Goal: Task Accomplishment & Management: Use online tool/utility

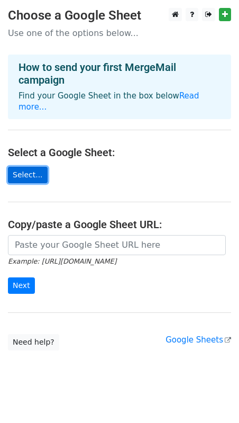
click at [23, 167] on link "Select..." at bounding box center [28, 175] width 40 height 16
click at [31, 167] on link "Select..." at bounding box center [28, 175] width 40 height 16
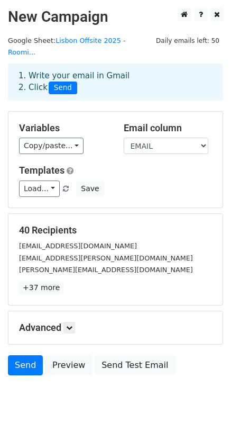
scroll to position [28, 0]
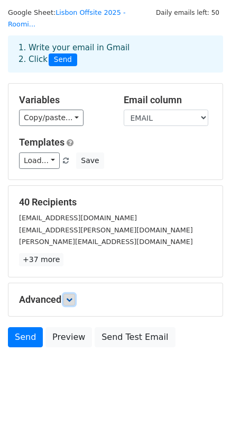
click at [73, 296] on icon at bounding box center [69, 299] width 6 height 6
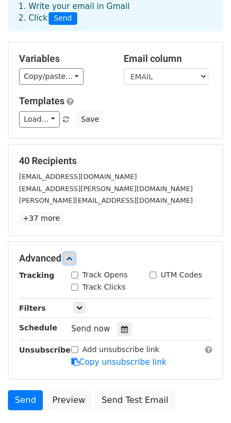
scroll to position [70, 0]
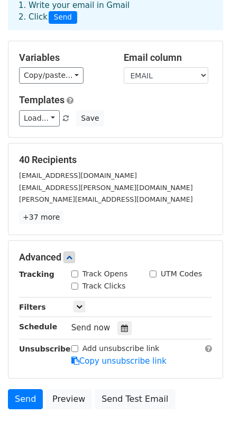
click at [76, 270] on input "Track Opens" at bounding box center [74, 273] width 7 height 7
checkbox input "true"
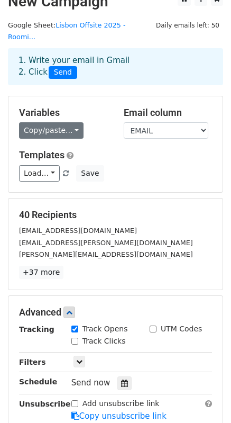
scroll to position [17, 0]
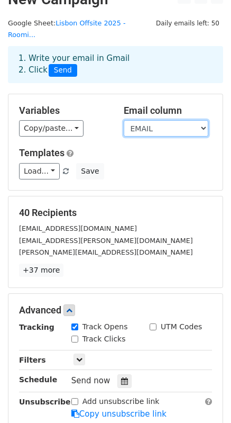
click at [144, 120] on select "EMAIL IN OUT ROOM Last Name First Name PAX Nationality NR ID Doc Expiry date Da…" at bounding box center [166, 128] width 85 height 16
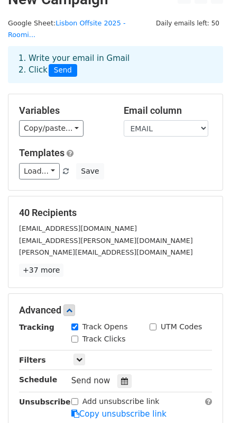
click at [117, 130] on div "Variables Copy/paste... {{EMAIL}} {{IN}} {{OUT}} {{ROOM}} {{Last Name}} {{First…" at bounding box center [115, 142] width 214 height 96
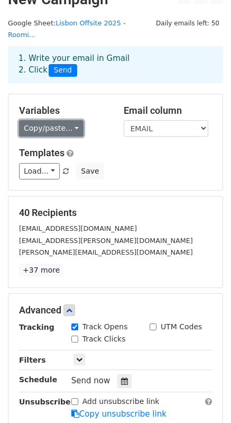
click at [70, 120] on link "Copy/paste..." at bounding box center [51, 128] width 65 height 16
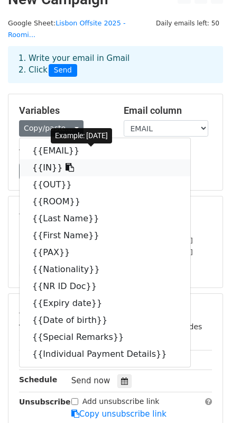
click at [66, 163] on icon at bounding box center [70, 167] width 8 height 8
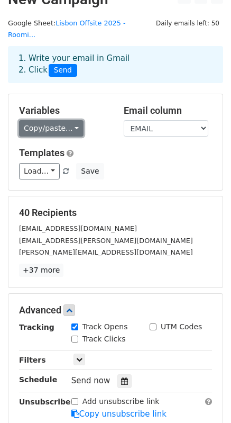
click at [70, 120] on link "Copy/paste..." at bounding box center [51, 128] width 65 height 16
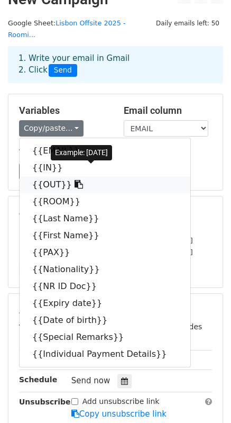
click at [75, 180] on icon at bounding box center [79, 184] width 8 height 8
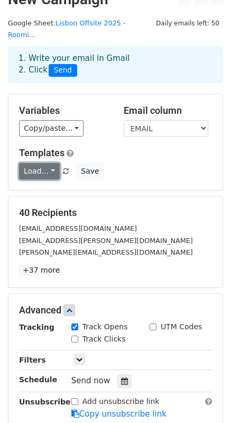
click at [48, 163] on link "Load..." at bounding box center [39, 171] width 41 height 16
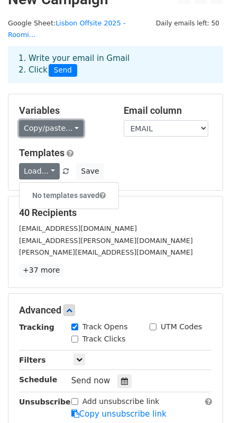
click at [70, 120] on link "Copy/paste..." at bounding box center [51, 128] width 65 height 16
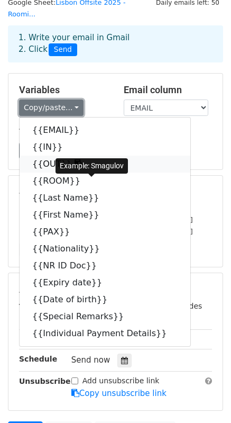
scroll to position [39, 0]
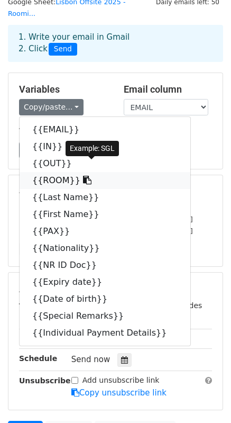
click at [83, 176] on icon at bounding box center [87, 180] width 8 height 8
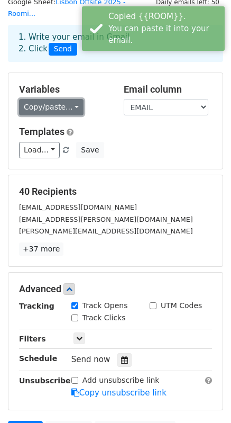
click at [69, 99] on link "Copy/paste..." at bounding box center [51, 107] width 65 height 16
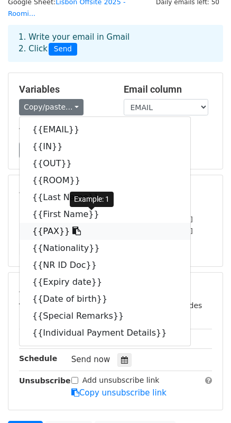
click at [84, 223] on link "{{PAX}}" at bounding box center [105, 231] width 171 height 17
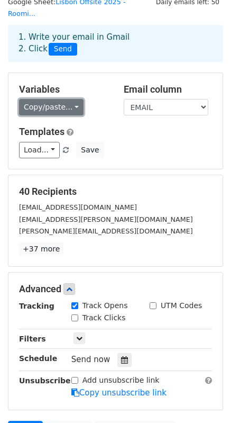
click at [68, 99] on link "Copy/paste..." at bounding box center [51, 107] width 65 height 16
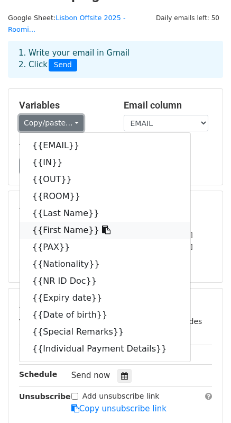
scroll to position [0, 0]
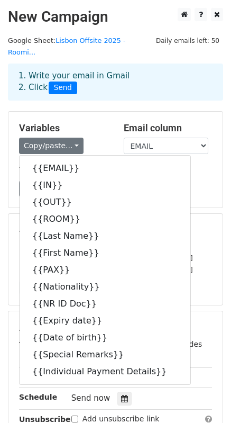
click at [110, 87] on div "1. Write your email in Gmail 2. Click Send" at bounding box center [115, 82] width 215 height 37
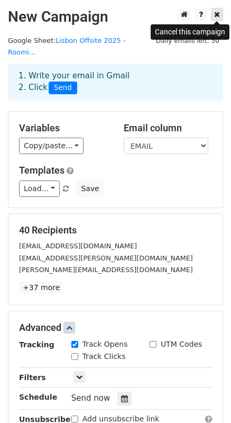
click at [215, 17] on icon at bounding box center [217, 14] width 6 height 7
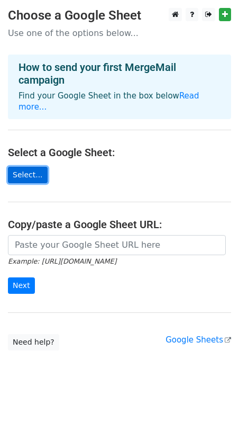
click at [23, 167] on link "Select..." at bounding box center [28, 175] width 40 height 16
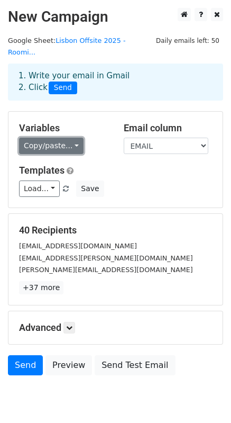
click at [67, 138] on link "Copy/paste..." at bounding box center [51, 146] width 65 height 16
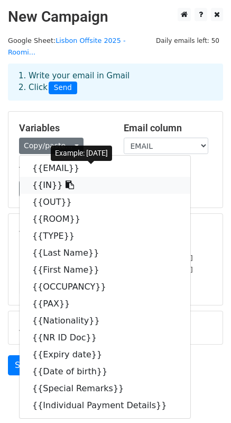
click at [62, 177] on link "{{IN}}" at bounding box center [105, 185] width 171 height 17
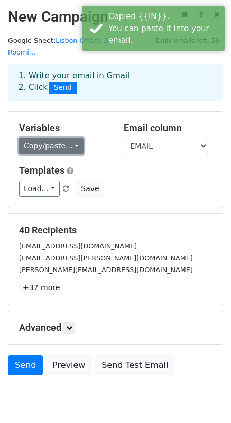
click at [64, 138] on link "Copy/paste..." at bounding box center [51, 146] width 65 height 16
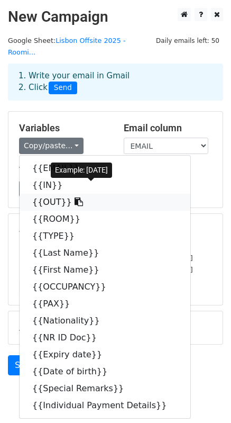
click at [75, 197] on icon at bounding box center [79, 201] width 8 height 8
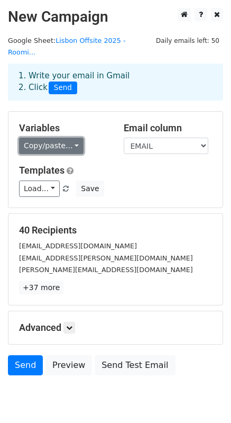
click at [73, 138] on link "Copy/paste..." at bounding box center [51, 146] width 65 height 16
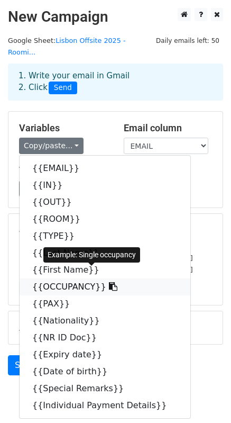
click at [109, 282] on icon at bounding box center [113, 286] width 8 height 8
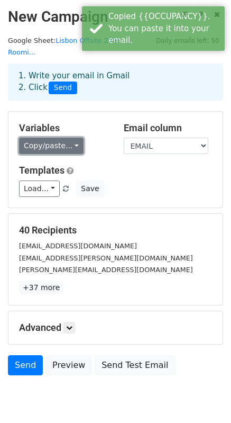
click at [68, 138] on link "Copy/paste..." at bounding box center [51, 146] width 65 height 16
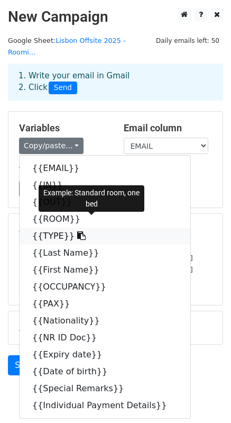
click at [77, 231] on icon at bounding box center [81, 235] width 8 height 8
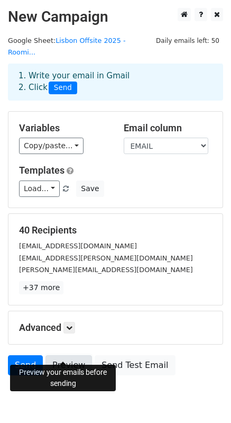
click at [65, 355] on link "Preview" at bounding box center [69, 365] width 47 height 20
click at [69, 355] on link "Preview" at bounding box center [69, 365] width 47 height 20
click at [66, 355] on link "Preview" at bounding box center [69, 365] width 47 height 20
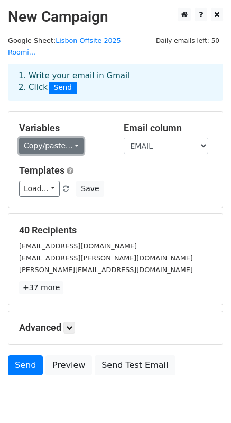
click at [67, 138] on link "Copy/paste..." at bounding box center [51, 146] width 65 height 16
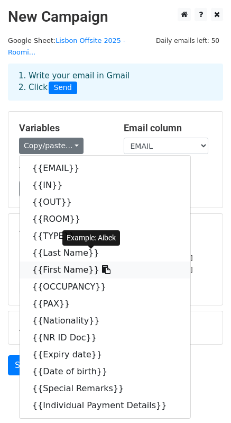
click at [102, 265] on icon at bounding box center [106, 269] width 8 height 8
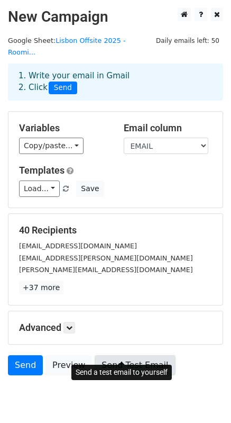
click at [133, 355] on link "Send Test Email" at bounding box center [135, 365] width 80 height 20
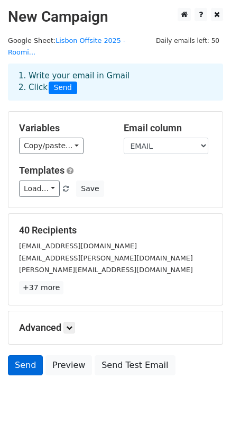
scroll to position [28, 0]
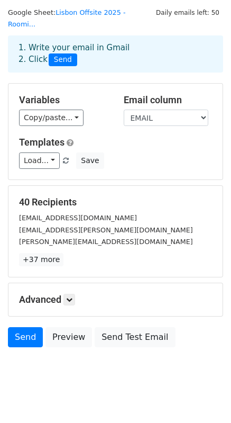
click at [36, 384] on html "New Campaign Daily emails left: 50 Google Sheet: Lisbon Offsite 2025 - Roomi...…" at bounding box center [115, 204] width 231 height 465
click at [26, 328] on link "Send" at bounding box center [25, 337] width 35 height 20
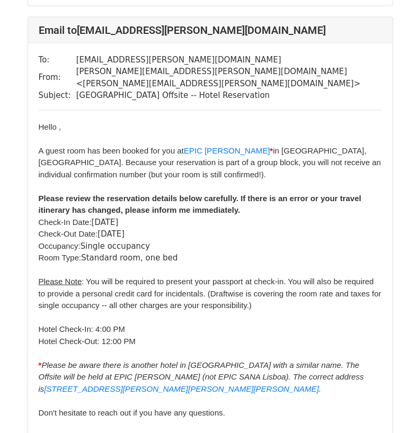
scroll to position [597, 0]
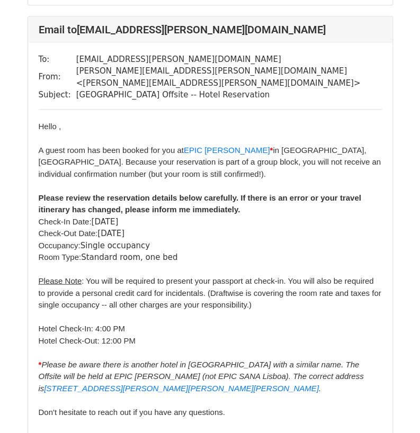
click at [269, 276] on font "Please Note : You will be required to present your passport at check-in. You wi…" at bounding box center [210, 346] width 342 height 140
click at [265, 275] on div "Please Note : You will be required to present your passport at check-in. You wi…" at bounding box center [210, 346] width 343 height 143
click at [260, 276] on font "Please Note : You will be required to present your passport at check-in. You wi…" at bounding box center [210, 346] width 342 height 140
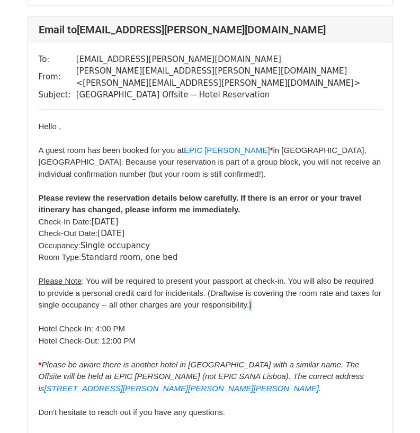
click at [260, 276] on font "Please Note : You will be required to present your passport at check-in. You wi…" at bounding box center [210, 346] width 342 height 140
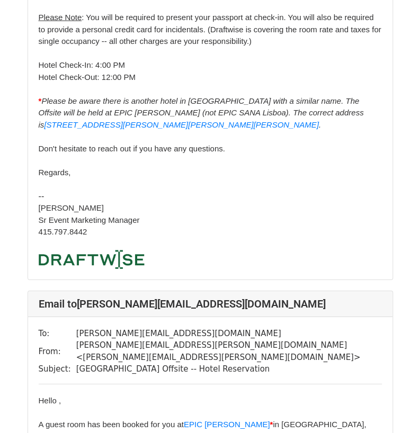
scroll to position [862, 0]
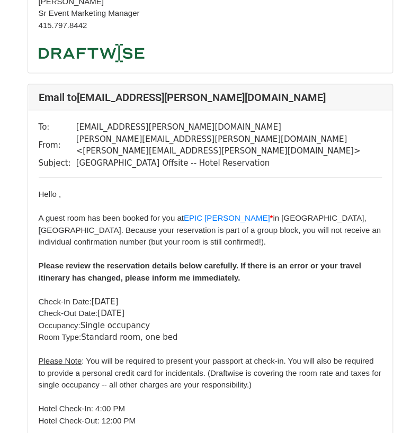
scroll to position [536, 0]
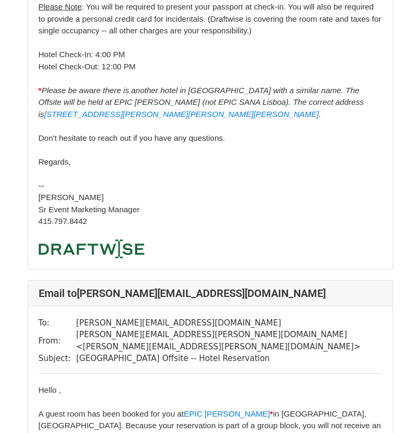
scroll to position [894, 0]
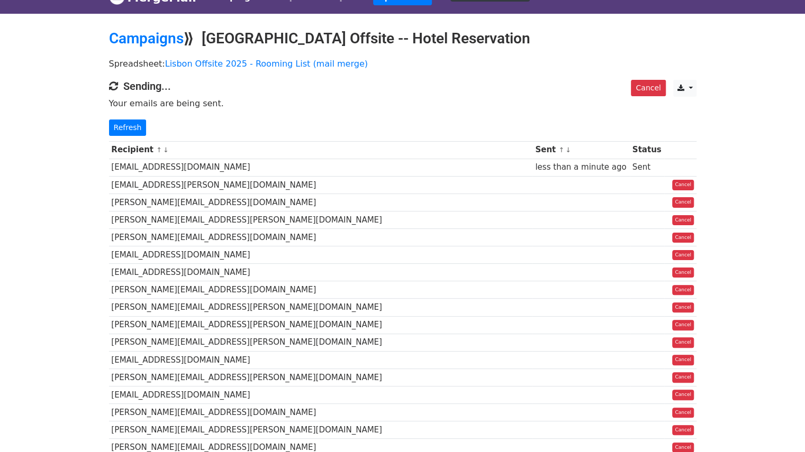
scroll to position [19, 0]
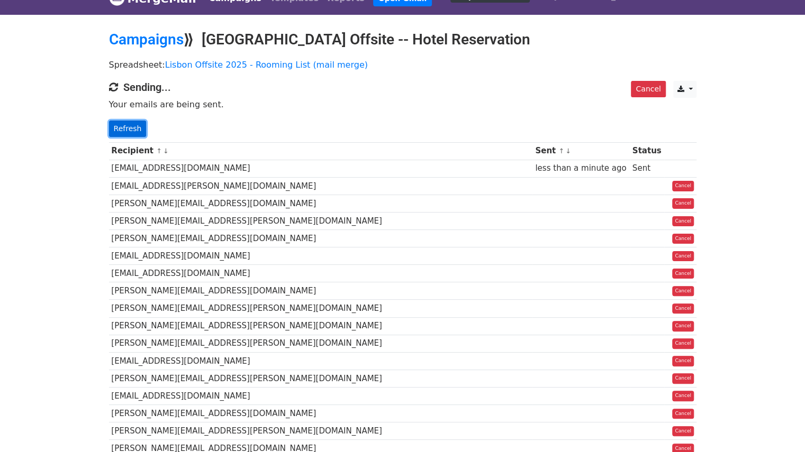
click at [134, 129] on link "Refresh" at bounding box center [128, 129] width 38 height 16
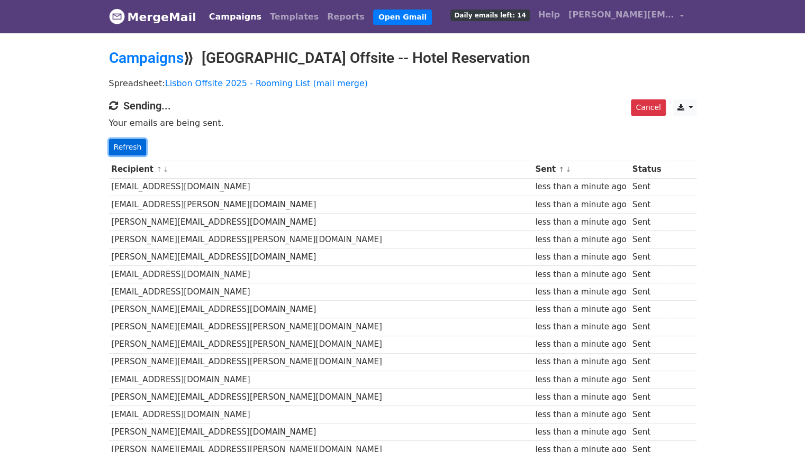
click at [134, 148] on link "Refresh" at bounding box center [128, 147] width 38 height 16
